Goal: Task Accomplishment & Management: Complete application form

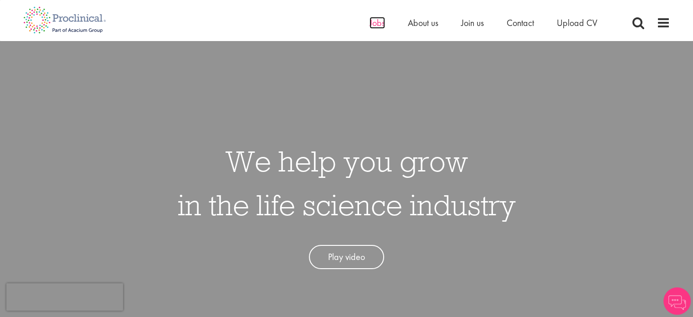
click at [376, 22] on span "Jobs" at bounding box center [376, 23] width 15 height 12
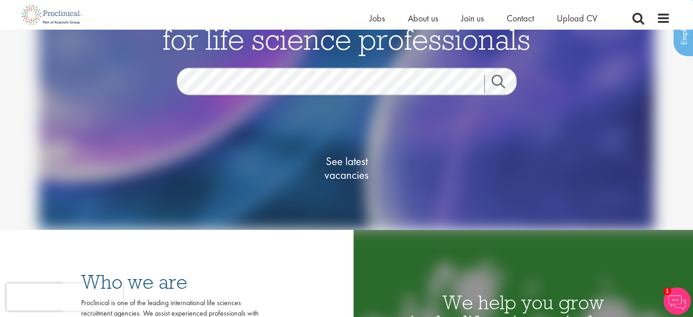
scroll to position [68, 0]
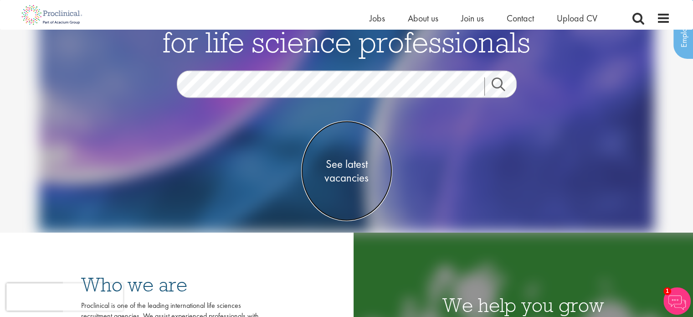
click at [344, 170] on span "See latest vacancies" at bounding box center [346, 170] width 91 height 27
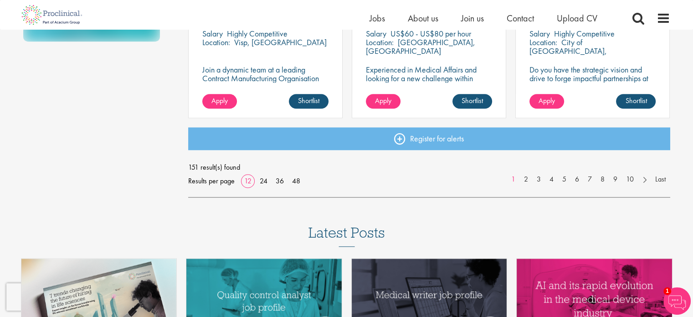
scroll to position [741, 0]
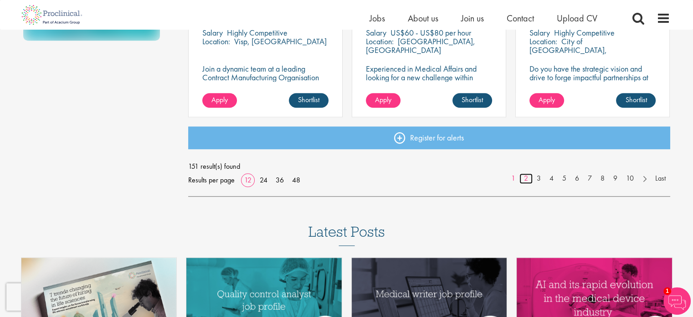
click at [525, 178] on link "2" at bounding box center [525, 178] width 13 height 10
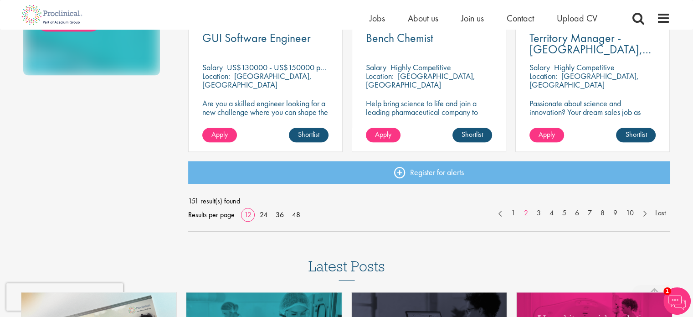
scroll to position [707, 0]
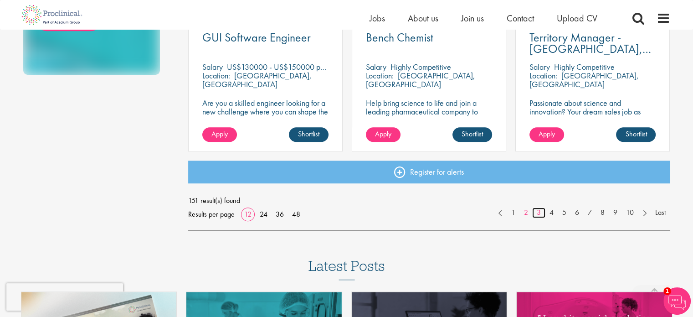
click at [538, 215] on link "3" at bounding box center [538, 212] width 13 height 10
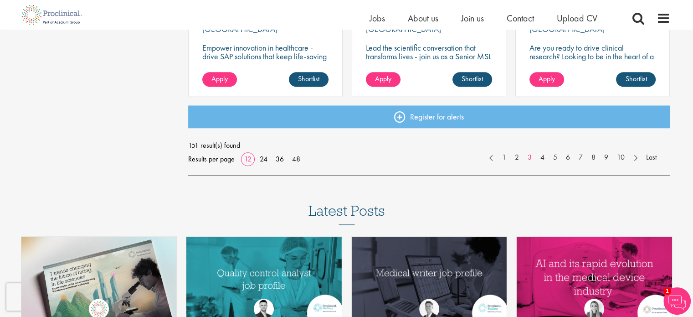
scroll to position [763, 0]
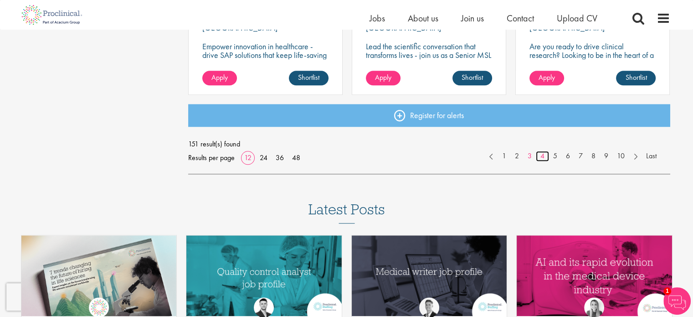
click at [540, 156] on link "4" at bounding box center [542, 156] width 13 height 10
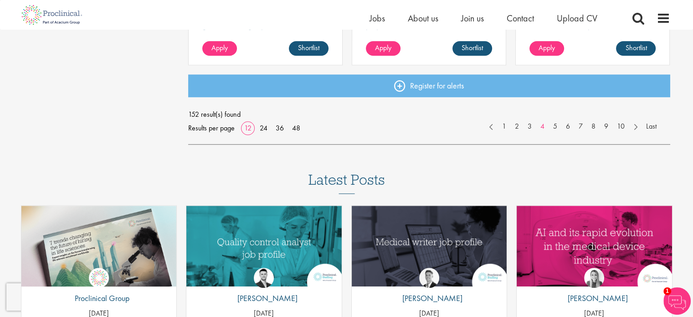
scroll to position [794, 0]
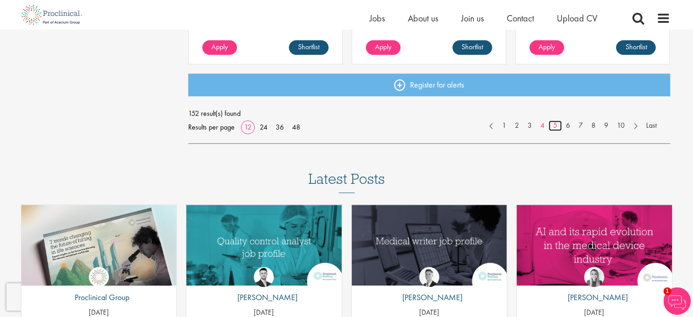
click at [554, 126] on link "5" at bounding box center [555, 125] width 13 height 10
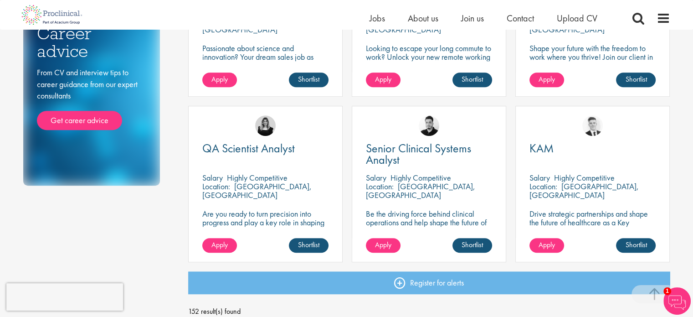
scroll to position [597, 0]
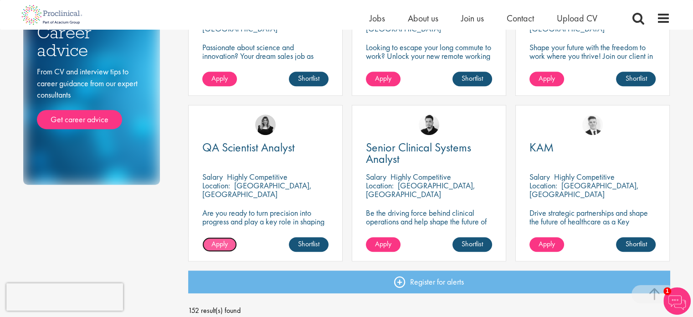
click at [214, 244] on span "Apply" at bounding box center [219, 244] width 16 height 10
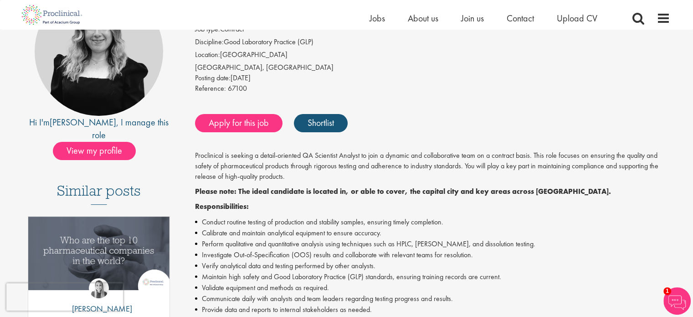
scroll to position [116, 0]
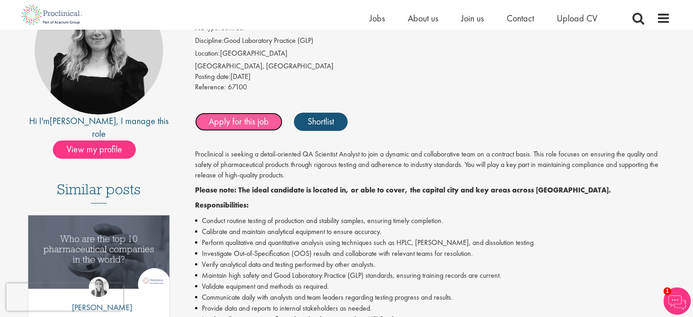
click at [248, 127] on link "Apply for this job" at bounding box center [238, 122] width 87 height 18
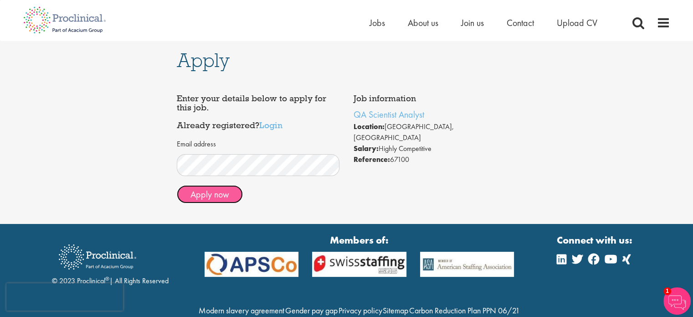
click at [210, 191] on button "Apply now" at bounding box center [210, 194] width 66 height 18
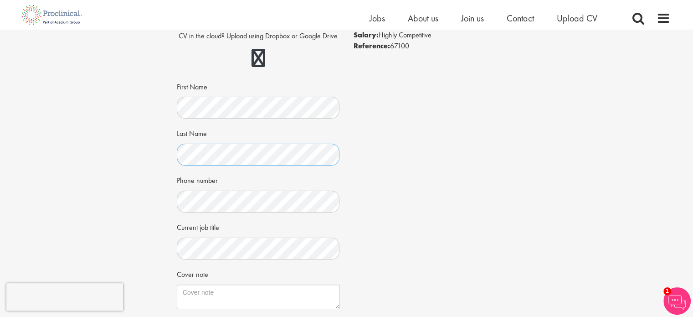
scroll to position [103, 0]
click at [197, 299] on textarea "Cover note" at bounding box center [258, 295] width 163 height 25
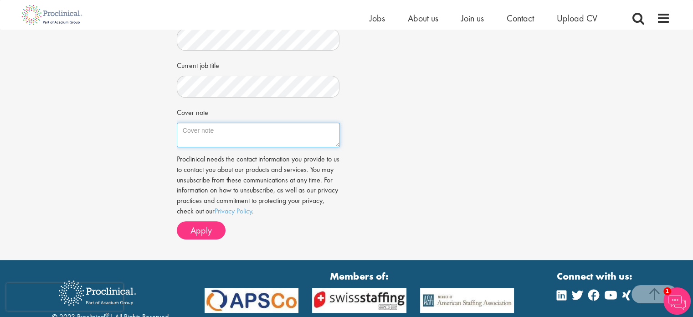
scroll to position [264, 0]
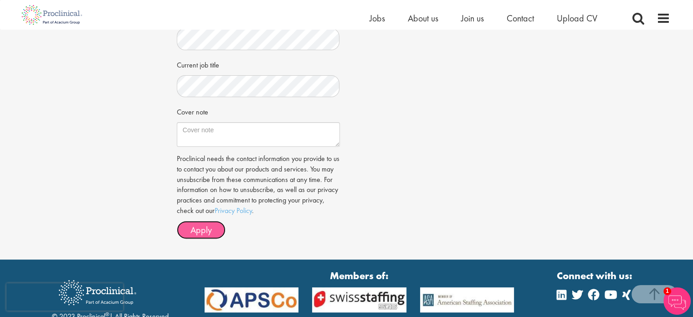
click at [198, 231] on span "Apply" at bounding box center [200, 230] width 21 height 12
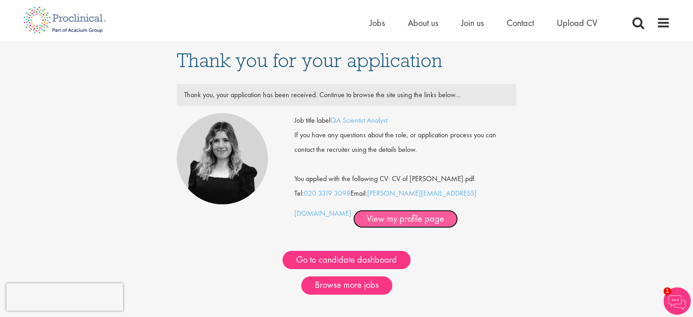
click at [353, 212] on link "View my profile page" at bounding box center [405, 219] width 105 height 18
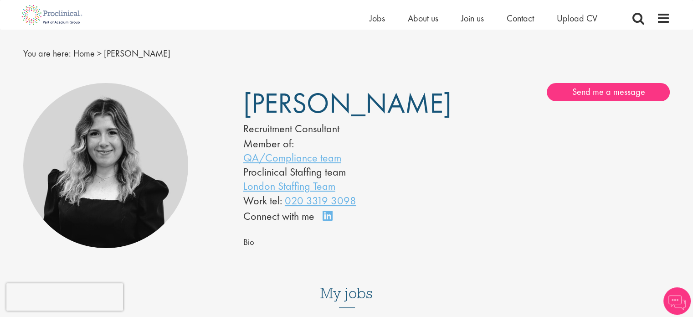
scroll to position [31, 0]
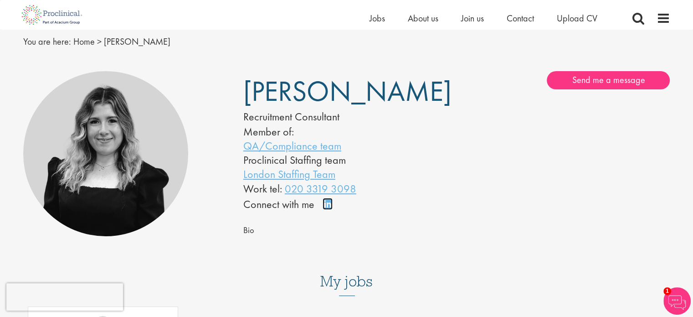
click at [328, 208] on link "Connect on LinkedIn" at bounding box center [331, 208] width 16 height 0
